Goal: Navigation & Orientation: Find specific page/section

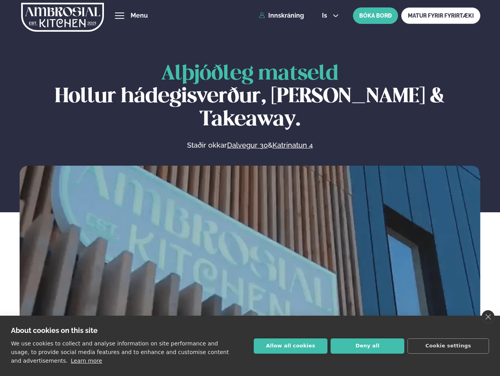
click at [487, 317] on link "close" at bounding box center [487, 316] width 13 height 13
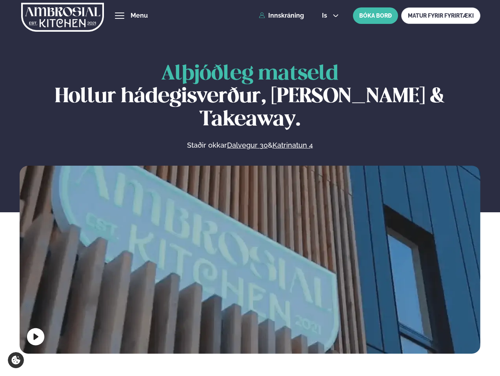
click at [119, 16] on span "hamburger" at bounding box center [119, 15] width 7 height 7
click at [329, 16] on span "is" at bounding box center [325, 16] width 7 height 6
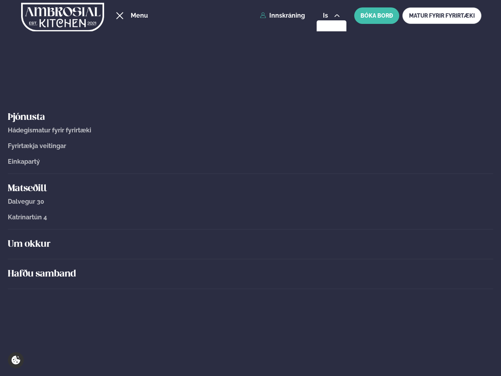
click at [250, 258] on div "Um okkur" at bounding box center [251, 245] width 486 height 30
